Goal: Check status: Check status

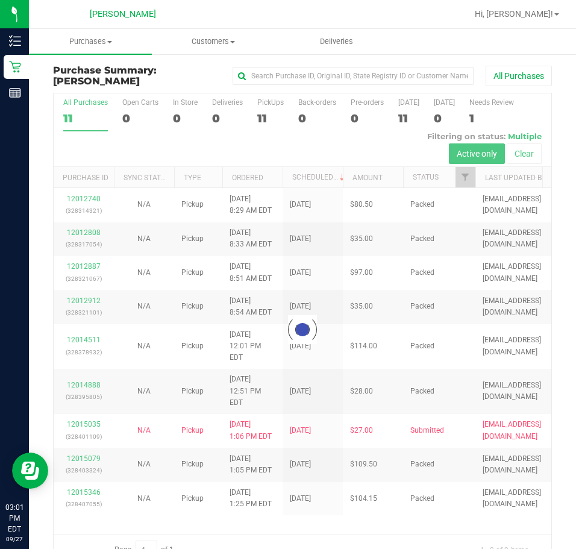
scroll to position [29, 0]
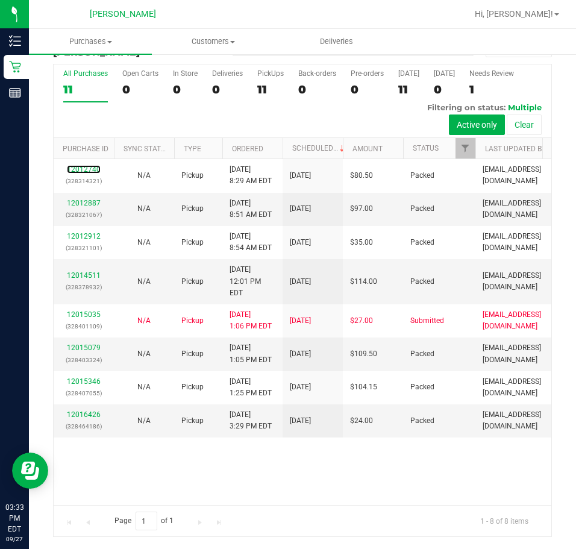
click at [87, 165] on link "12012740" at bounding box center [84, 169] width 34 height 8
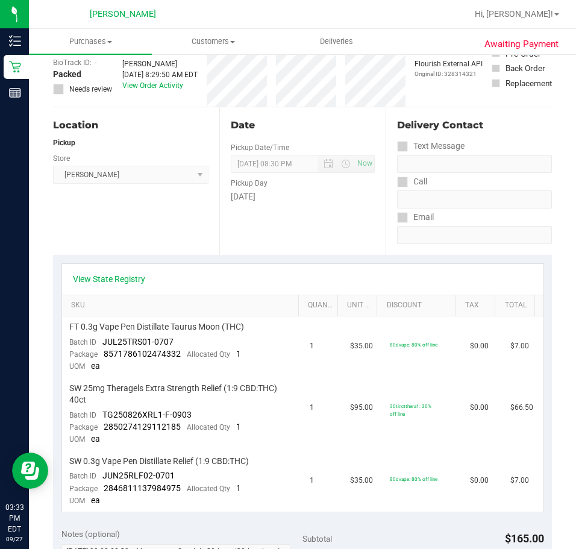
scroll to position [150, 0]
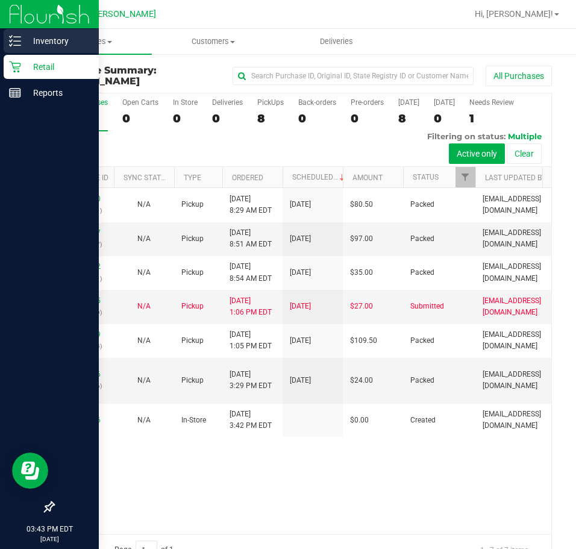
click at [9, 41] on icon at bounding box center [15, 41] width 12 height 12
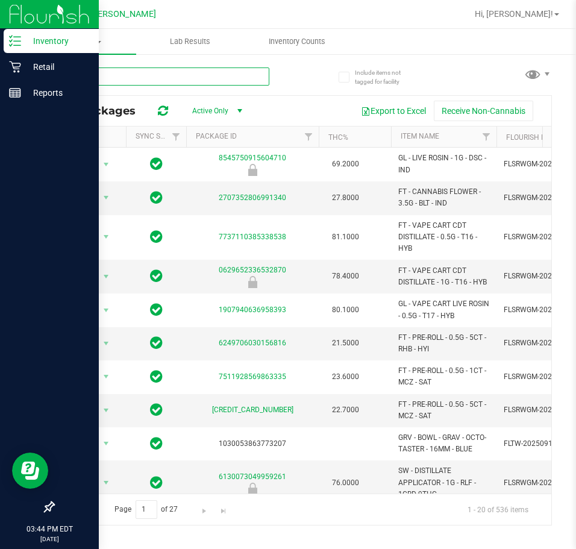
click at [135, 77] on input "text" at bounding box center [161, 77] width 216 height 18
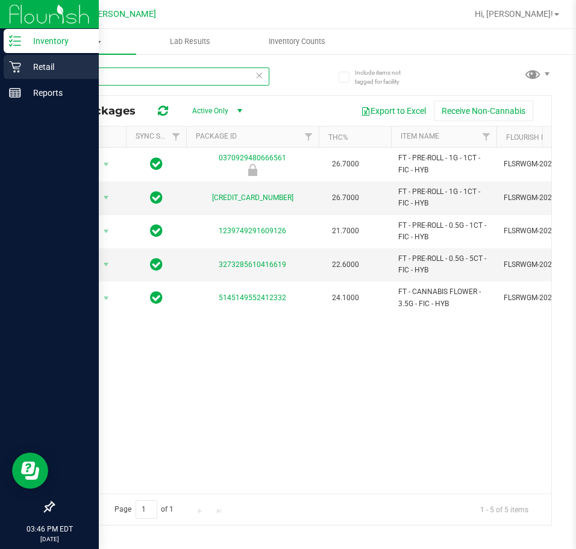
type input "fic"
click at [24, 66] on p "Retail" at bounding box center [57, 67] width 72 height 14
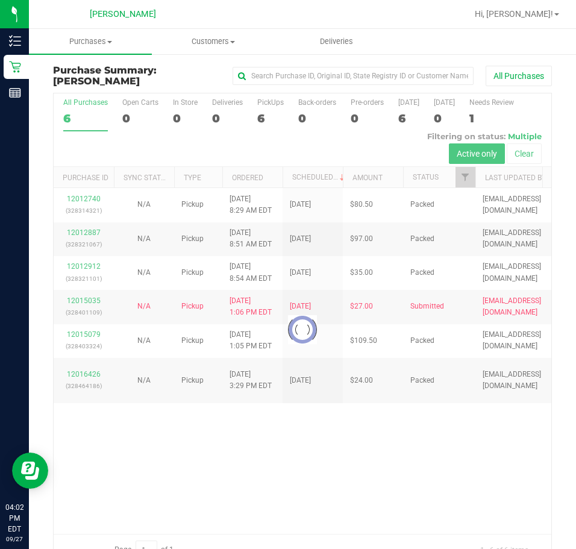
click at [300, 424] on div at bounding box center [303, 329] width 498 height 472
